Goal: Check status: Check status

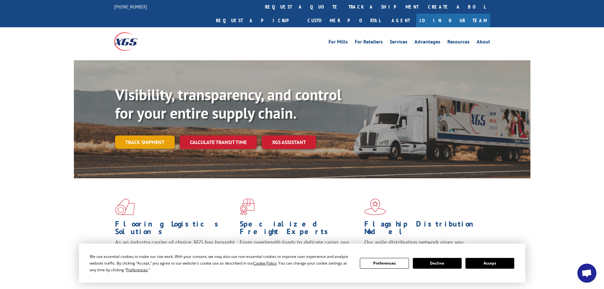
click at [136, 135] on link "Track shipment" at bounding box center [145, 141] width 60 height 13
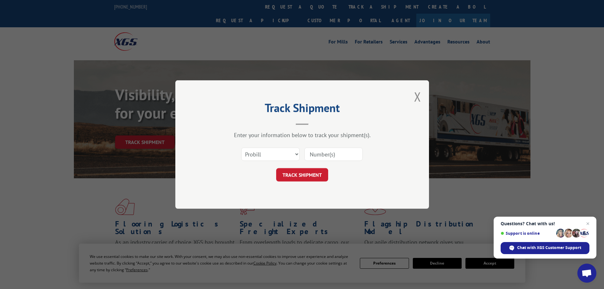
click at [319, 151] on input at bounding box center [333, 153] width 58 height 13
paste input "5618780"
type input "5618780"
click at [319, 169] on button "TRACK SHIPMENT" at bounding box center [302, 174] width 52 height 13
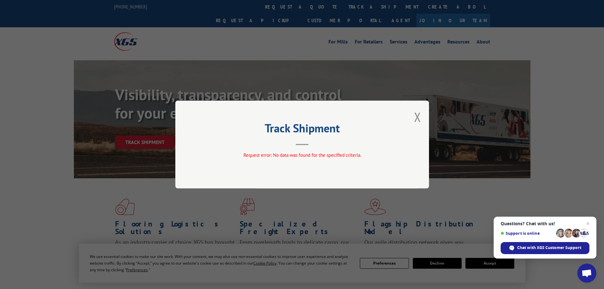
drag, startPoint x: 422, startPoint y: 118, endPoint x: 409, endPoint y: 127, distance: 15.6
click at [421, 118] on div "Track Shipment Request error: No data was found for the specified criteria." at bounding box center [302, 145] width 254 height 88
click at [415, 119] on button "Close modal" at bounding box center [417, 116] width 7 height 17
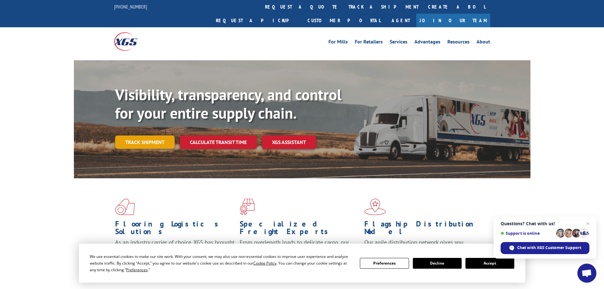
click at [142, 135] on link "Track shipment" at bounding box center [145, 141] width 60 height 13
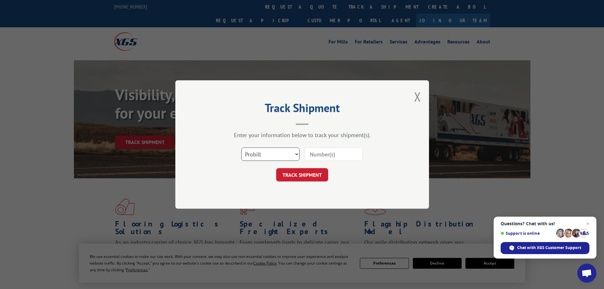
drag, startPoint x: 275, startPoint y: 153, endPoint x: 269, endPoint y: 159, distance: 9.2
click at [274, 155] on select "Select category... Probill BOL PO" at bounding box center [270, 153] width 58 height 13
select select "bol"
click at [241, 147] on select "Select category... Probill BOL PO" at bounding box center [270, 153] width 58 height 13
click at [312, 153] on input at bounding box center [333, 153] width 58 height 13
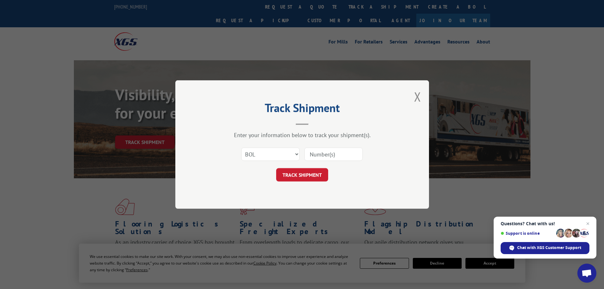
paste input "5618780"
type input "5618780"
click at [290, 176] on button "TRACK SHIPMENT" at bounding box center [302, 174] width 52 height 13
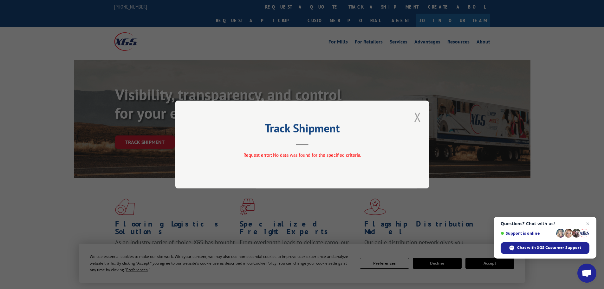
drag, startPoint x: 418, startPoint y: 116, endPoint x: 394, endPoint y: 146, distance: 37.7
click at [418, 116] on button "Close modal" at bounding box center [417, 116] width 7 height 17
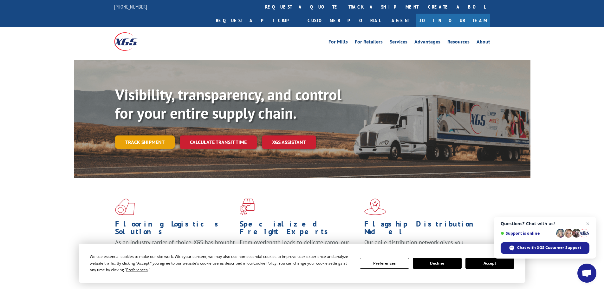
click at [131, 135] on link "Track shipment" at bounding box center [145, 141] width 60 height 13
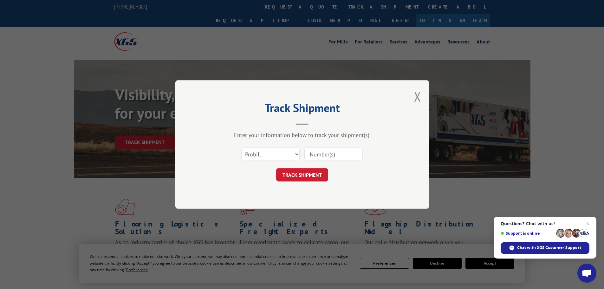
click at [324, 153] on input at bounding box center [333, 153] width 58 height 13
paste input "17523941"
type input "17523941"
click at [300, 173] on button "TRACK SHIPMENT" at bounding box center [302, 174] width 52 height 13
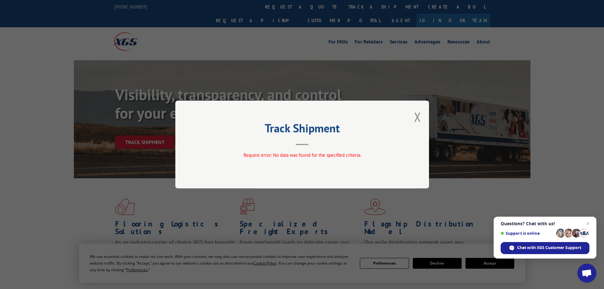
click at [414, 112] on div "Track Shipment Request error: No data was found for the specified criteria." at bounding box center [302, 145] width 254 height 88
click at [416, 116] on button "Close modal" at bounding box center [417, 116] width 7 height 17
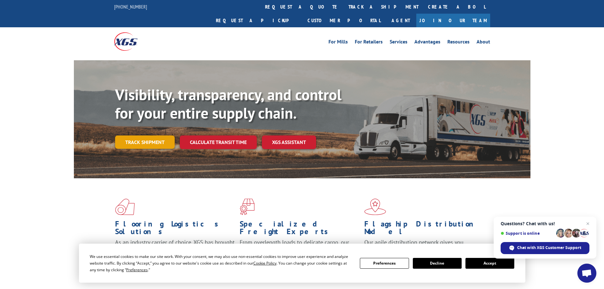
click at [154, 135] on link "Track shipment" at bounding box center [145, 141] width 60 height 13
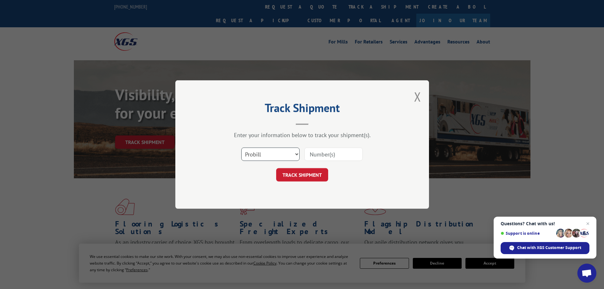
click at [270, 157] on select "Select category... Probill BOL PO" at bounding box center [270, 153] width 58 height 13
select select "bol"
click at [241, 147] on select "Select category... Probill BOL PO" at bounding box center [270, 153] width 58 height 13
click at [311, 153] on input at bounding box center [333, 153] width 58 height 13
paste input "17523941"
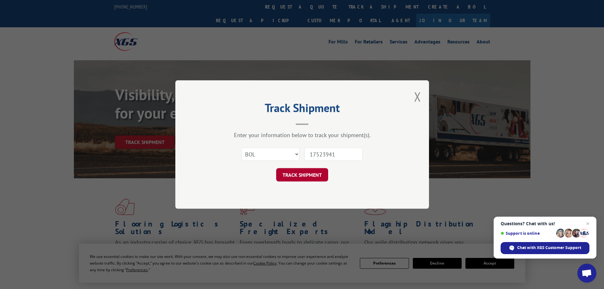
type input "17523941"
click at [315, 172] on button "TRACK SHIPMENT" at bounding box center [302, 174] width 52 height 13
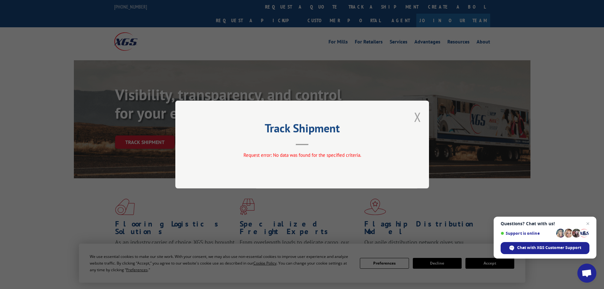
click at [420, 120] on button "Close modal" at bounding box center [417, 116] width 7 height 17
